Goal: Task Accomplishment & Management: Use online tool/utility

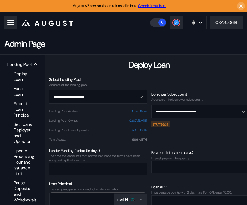
scroll to position [56, 0]
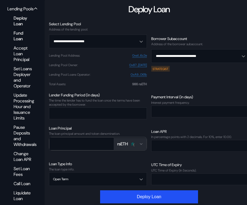
click at [20, 34] on div "Fund Loan" at bounding box center [23, 35] width 24 height 13
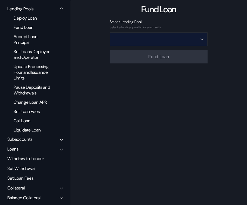
click at [146, 40] on input "Open menu" at bounding box center [156, 39] width 84 height 13
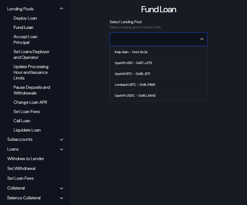
click at [140, 57] on span "Kelp Gain - 0xe1...6c2e" at bounding box center [160, 52] width 95 height 11
type input "**********"
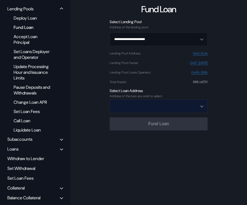
click at [135, 107] on input "Open menu" at bounding box center [156, 106] width 84 height 13
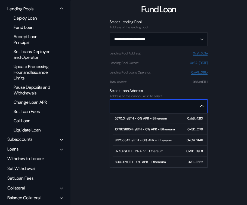
scroll to position [58, 0]
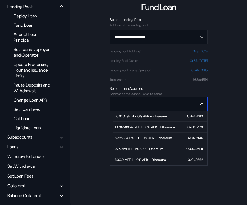
click at [123, 159] on div "800.0 rsETH - 0% APR - Ethereum" at bounding box center [140, 160] width 51 height 4
type input "**********"
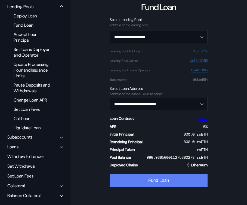
click at [138, 179] on button "Fund Loan" at bounding box center [159, 180] width 98 height 13
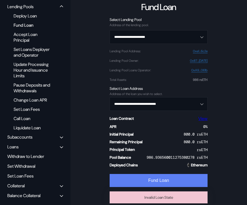
click at [154, 178] on button "Fund Loan" at bounding box center [159, 180] width 98 height 13
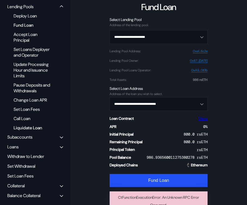
click at [27, 124] on div "Liquidate Loan" at bounding box center [34, 127] width 46 height 7
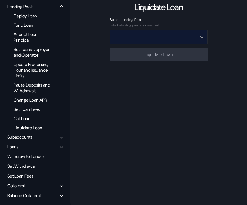
click at [141, 35] on input "Open menu" at bounding box center [156, 37] width 84 height 13
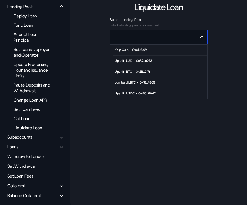
click at [137, 50] on div "Kelp Gain - 0xe1...6c2e" at bounding box center [131, 50] width 33 height 4
type input "**********"
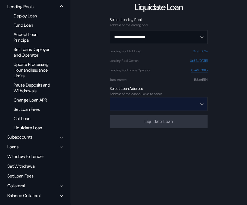
click at [160, 105] on input "Open menu" at bounding box center [156, 104] width 84 height 13
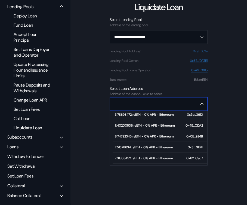
scroll to position [1188, 0]
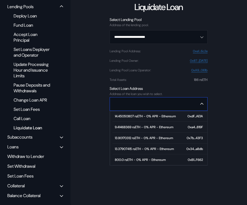
click at [130, 138] on div "13.90170312 rsETH - 0% APR - Ethereum" at bounding box center [144, 138] width 58 height 4
type input "**********"
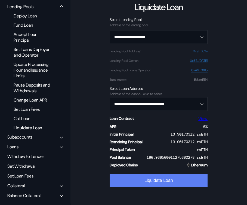
click at [137, 175] on button "Liquidate Loan" at bounding box center [159, 180] width 98 height 13
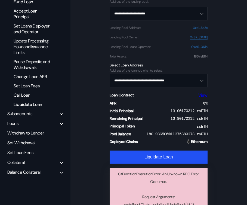
scroll to position [83, 0]
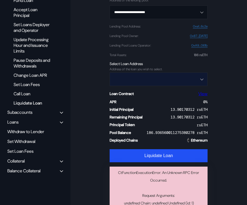
click at [137, 81] on input "Open menu" at bounding box center [156, 79] width 84 height 13
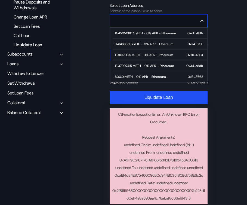
scroll to position [140, 0]
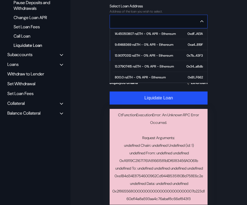
click at [141, 65] on div "13.37907415 rsETH - 0% APR - Ethereum" at bounding box center [144, 67] width 59 height 4
type input "**********"
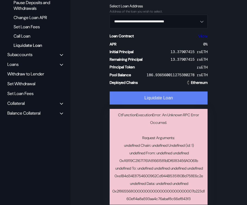
click at [153, 101] on button "Liquidate Loan" at bounding box center [159, 98] width 98 height 13
